Goal: Task Accomplishment & Management: Manage account settings

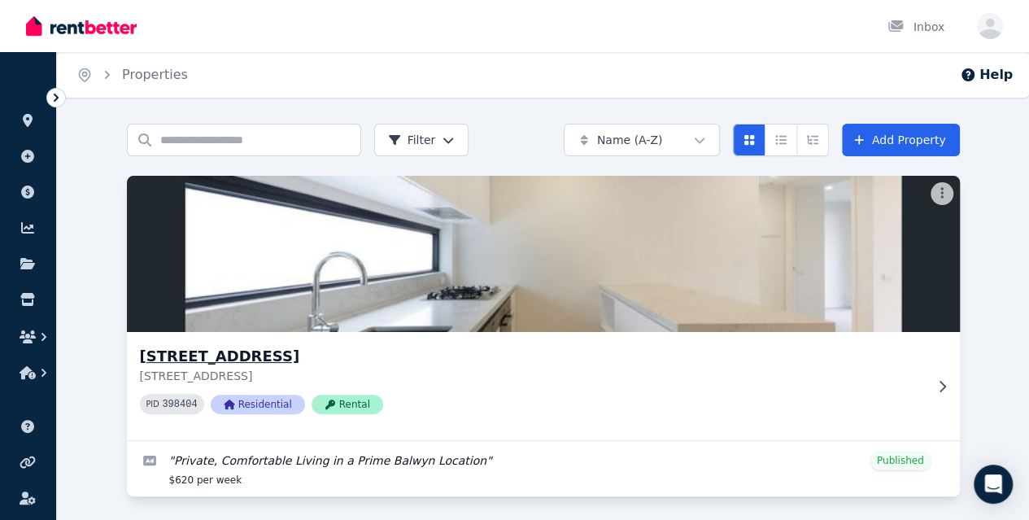
click at [190, 264] on img at bounding box center [543, 254] width 875 height 164
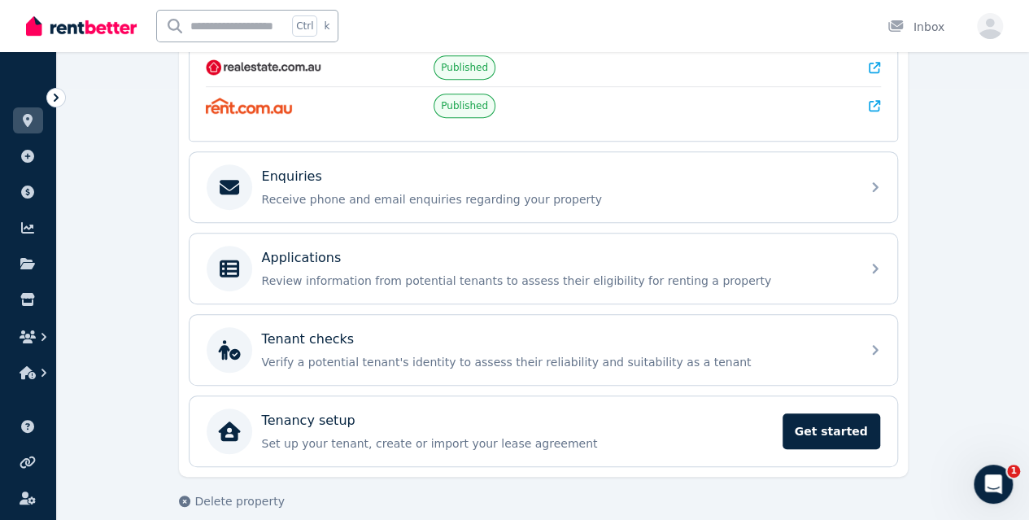
scroll to position [441, 0]
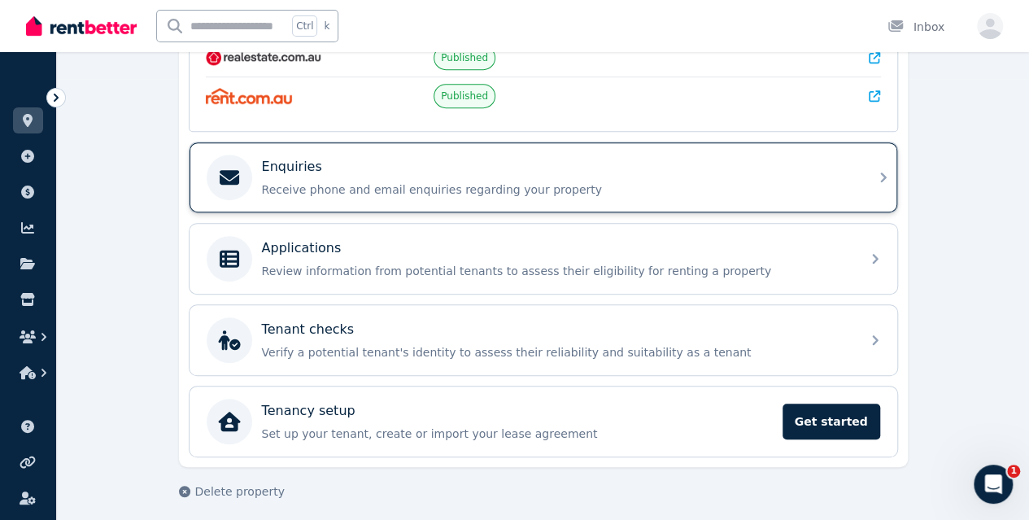
click at [417, 181] on p "Receive phone and email enquiries regarding your property" at bounding box center [556, 189] width 589 height 16
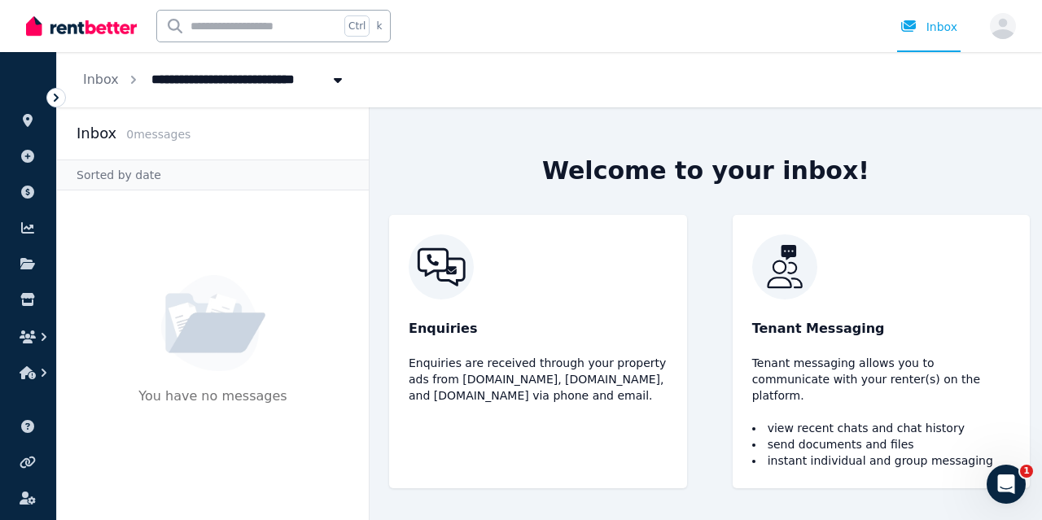
click at [483, 336] on p "Enquiries" at bounding box center [538, 329] width 259 height 20
drag, startPoint x: 620, startPoint y: 409, endPoint x: 395, endPoint y: 263, distance: 268.8
click at [395, 263] on div "Enquiries Enquiries are received through your property ads from [DOMAIN_NAME], …" at bounding box center [538, 351] width 298 height 273
click at [382, 304] on div "Enquiries Enquiries are received through your property ads from [DOMAIN_NAME], …" at bounding box center [705, 351] width 672 height 273
drag, startPoint x: 383, startPoint y: 237, endPoint x: 617, endPoint y: 487, distance: 342.0
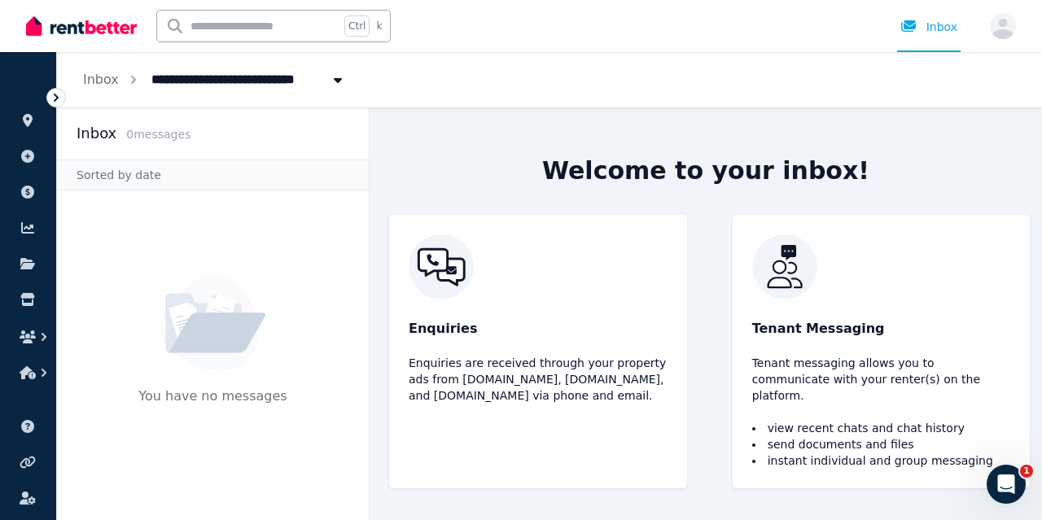
click at [617, 487] on div "Welcome to your inbox! Enquiries Enquiries are received through your property a…" at bounding box center [705, 313] width 672 height 413
click at [516, 454] on div "Enquiries Enquiries are received through your property ads from [DOMAIN_NAME], …" at bounding box center [538, 351] width 298 height 273
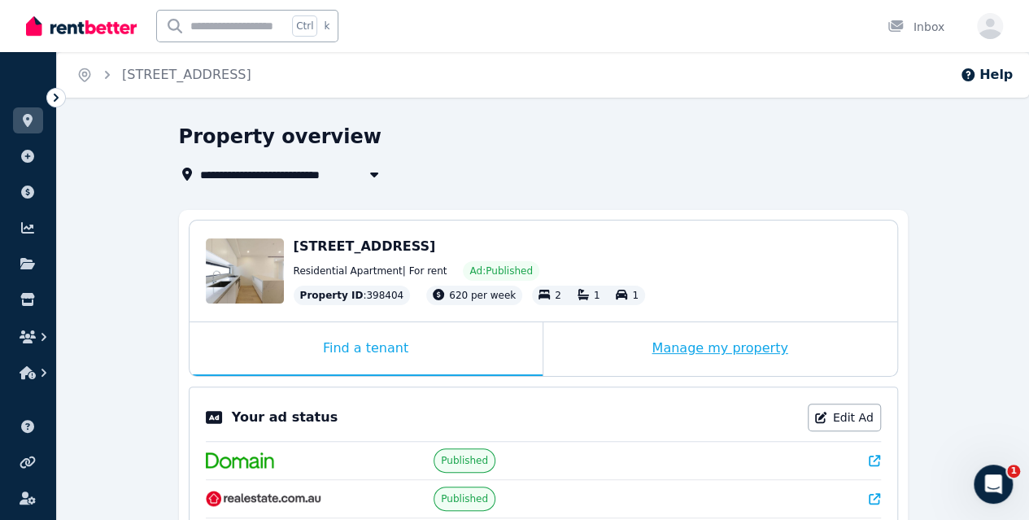
click at [646, 342] on div "Manage my property" at bounding box center [721, 349] width 354 height 54
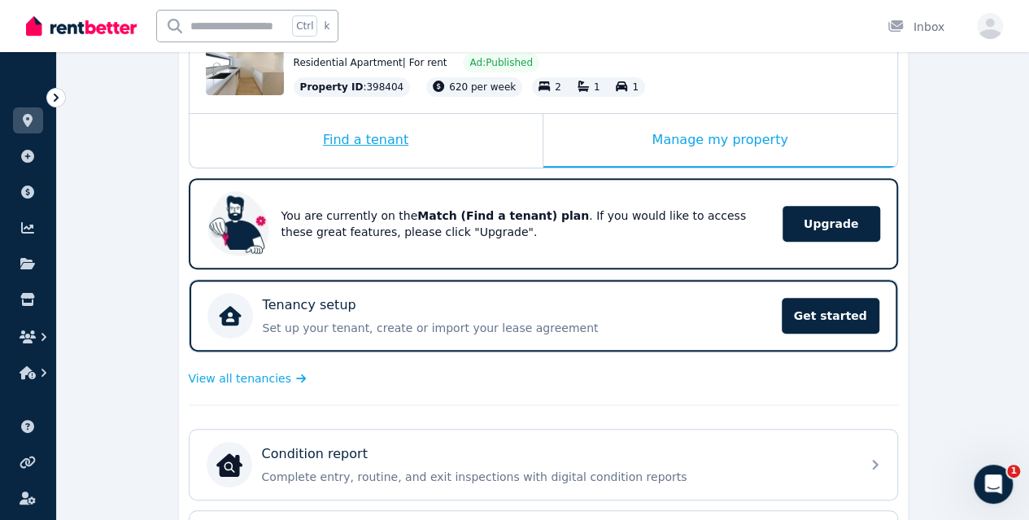
click at [422, 131] on div "Find a tenant" at bounding box center [366, 141] width 353 height 54
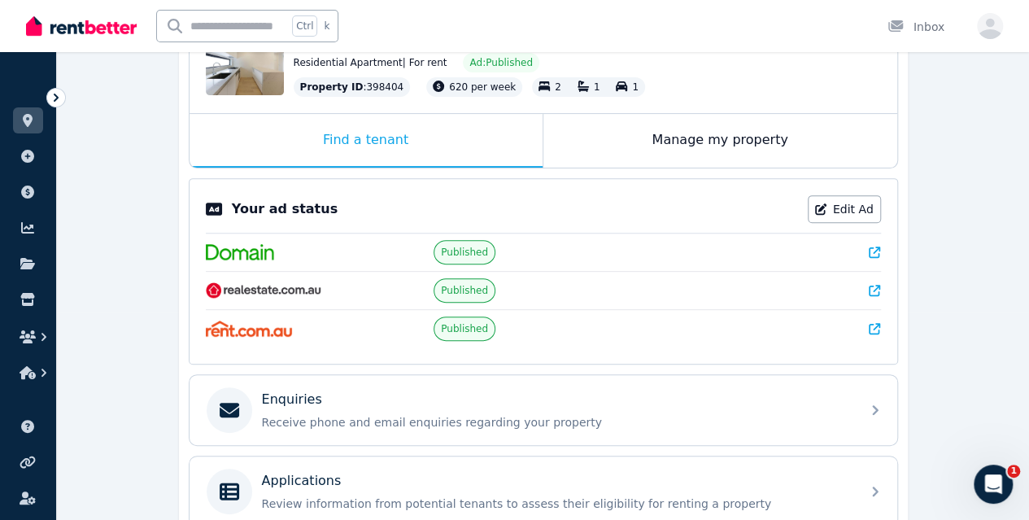
scroll to position [441, 0]
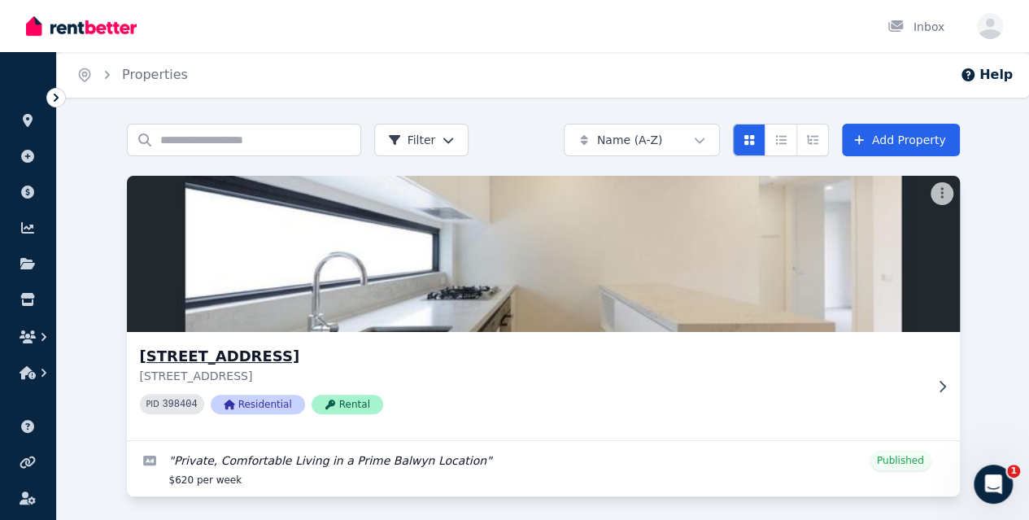
click at [939, 389] on icon at bounding box center [942, 385] width 7 height 11
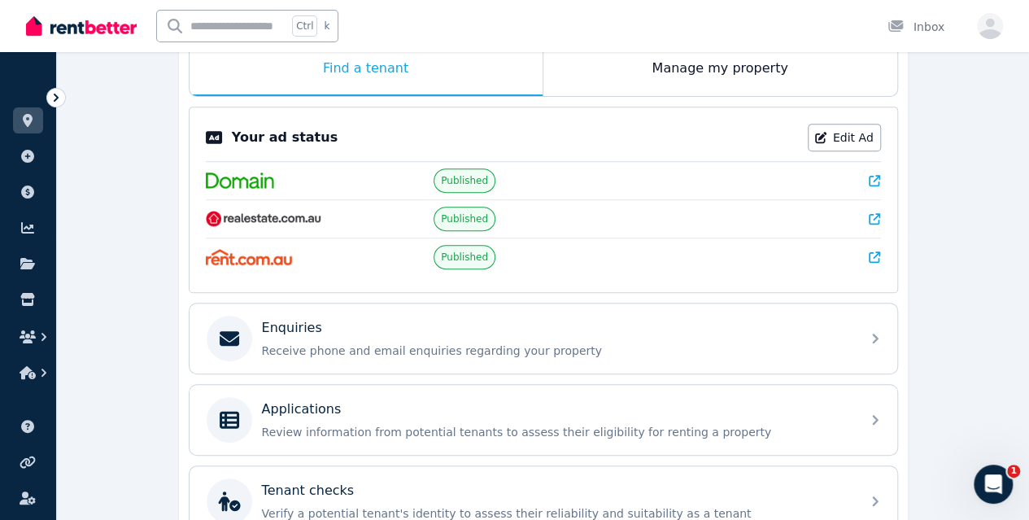
scroll to position [293, 0]
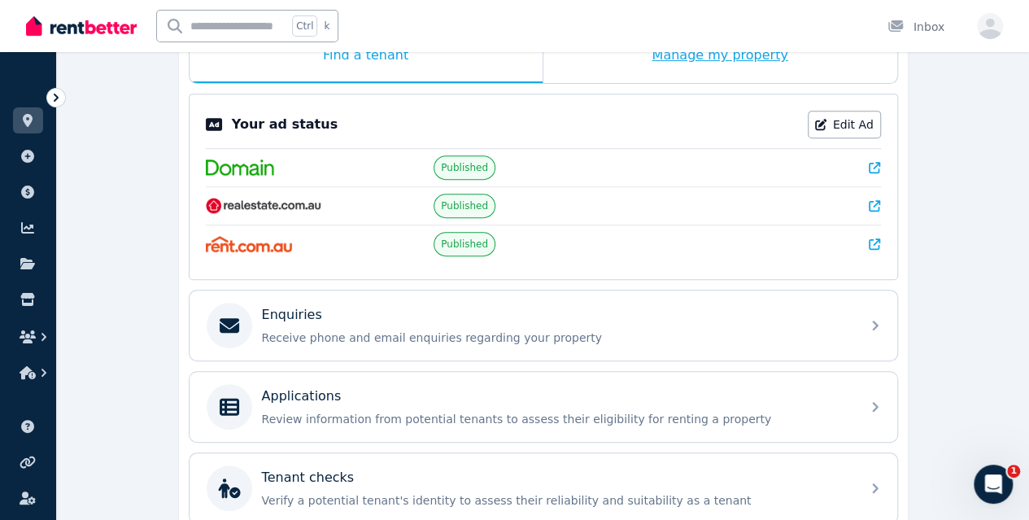
click at [632, 63] on div "Manage my property" at bounding box center [721, 56] width 354 height 54
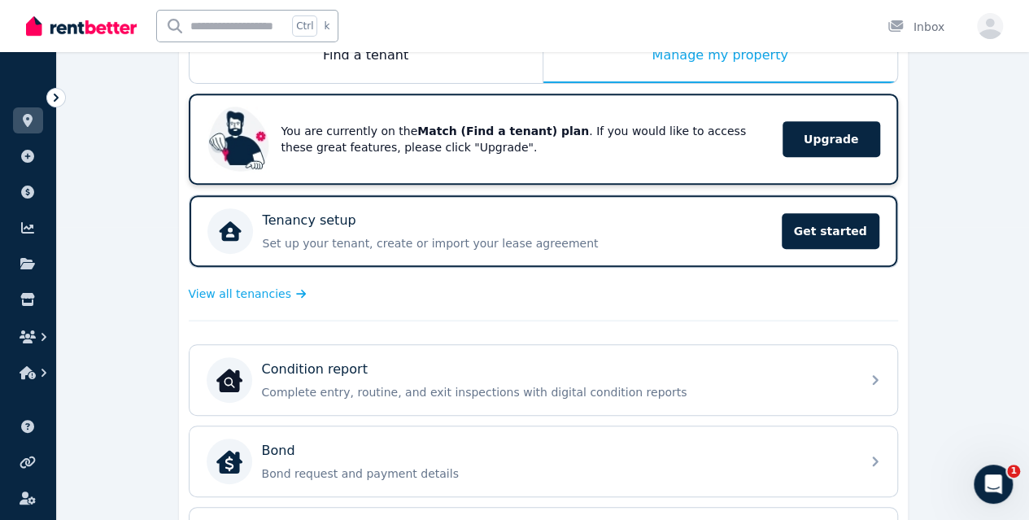
scroll to position [0, 0]
